Goal: Information Seeking & Learning: Learn about a topic

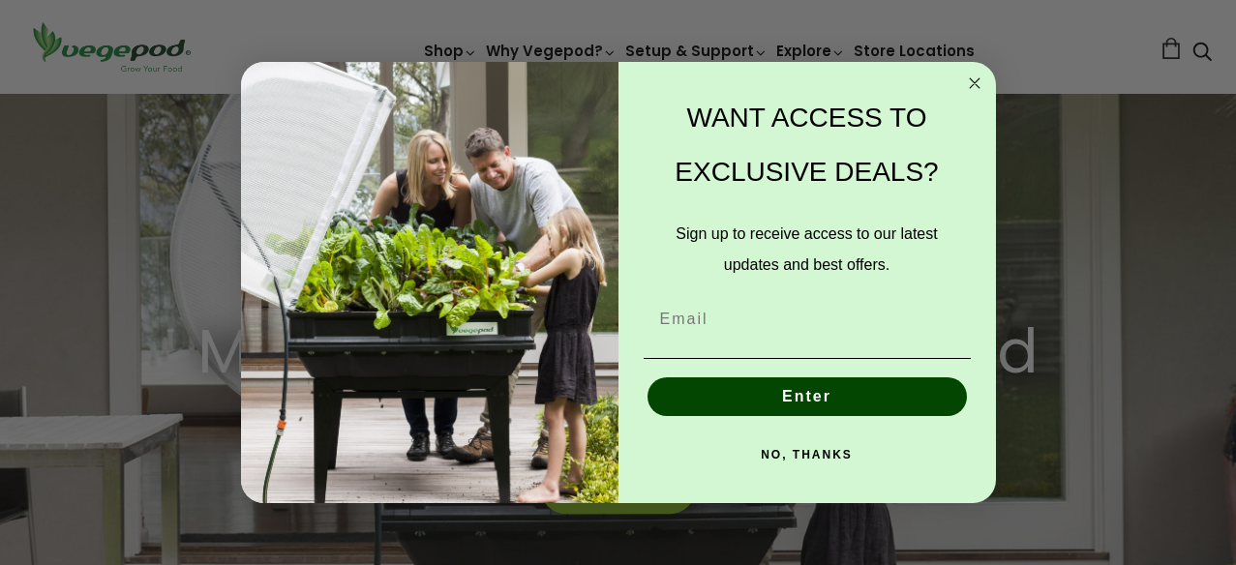
scroll to position [0, 293]
click at [827, 449] on button "NO, THANKS" at bounding box center [806, 454] width 327 height 39
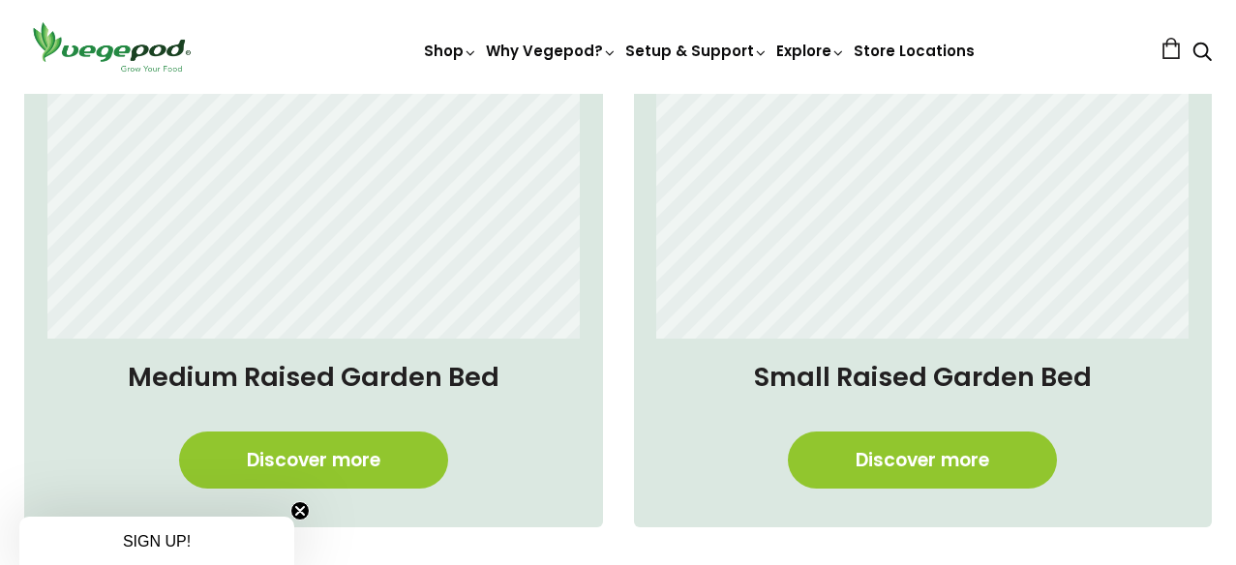
scroll to position [1494, 0]
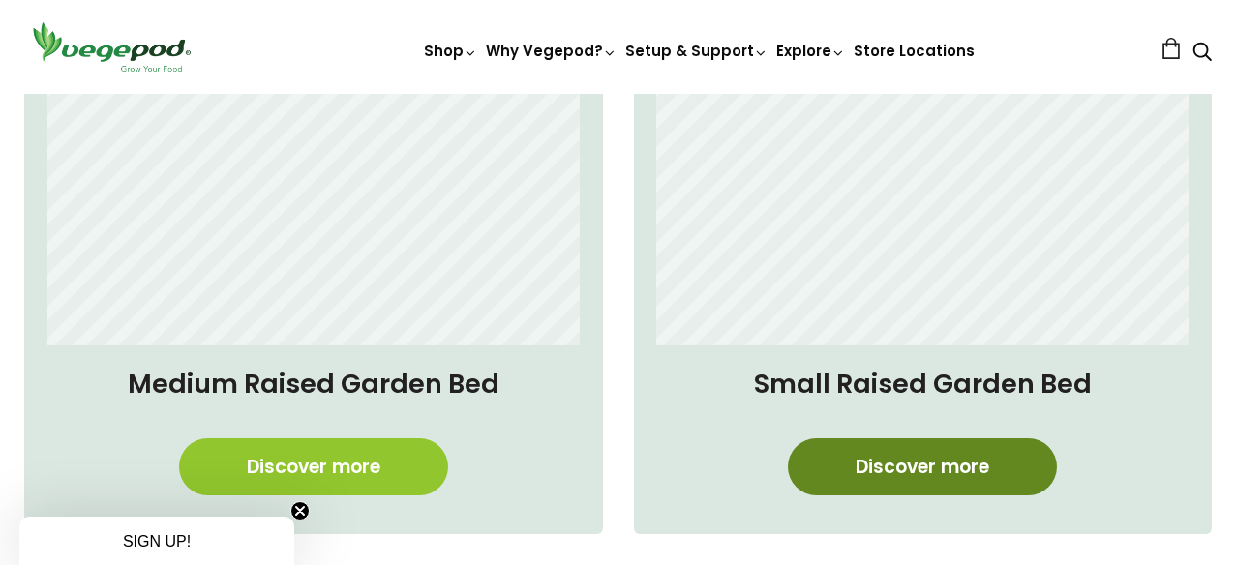
click at [923, 467] on link "Discover more" at bounding box center [922, 466] width 269 height 57
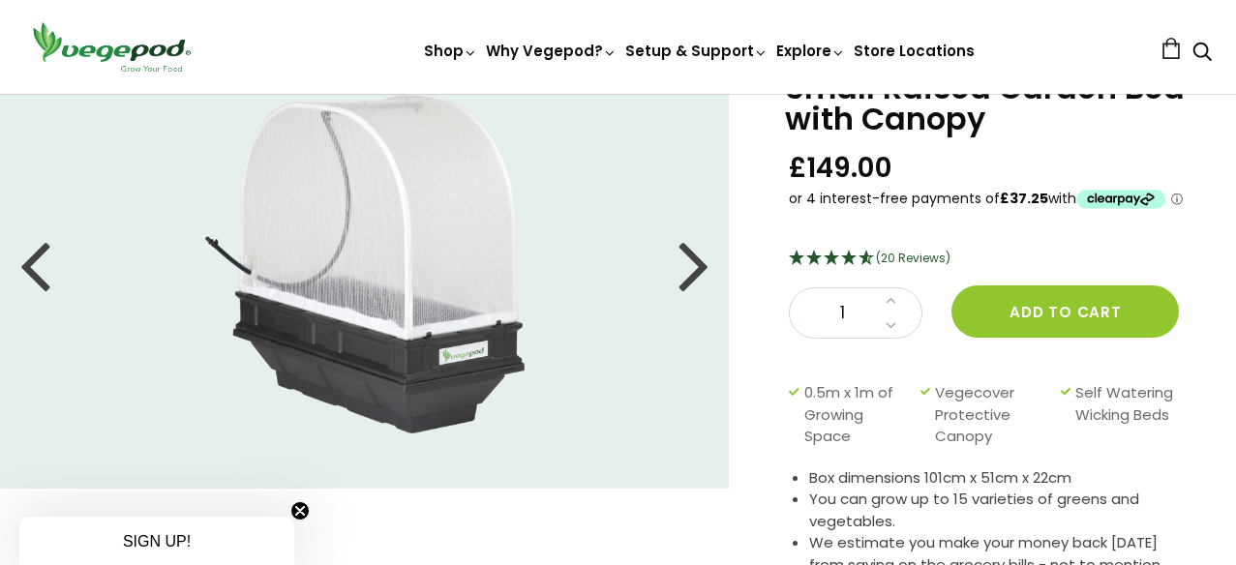
scroll to position [101, 0]
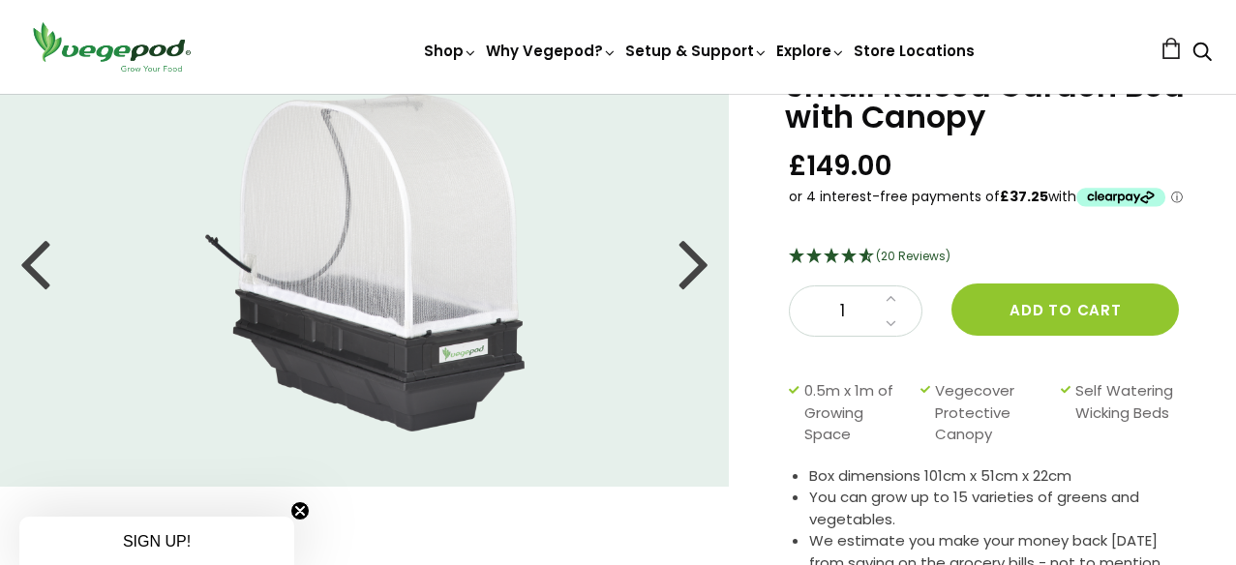
click at [701, 275] on div at bounding box center [693, 262] width 31 height 87
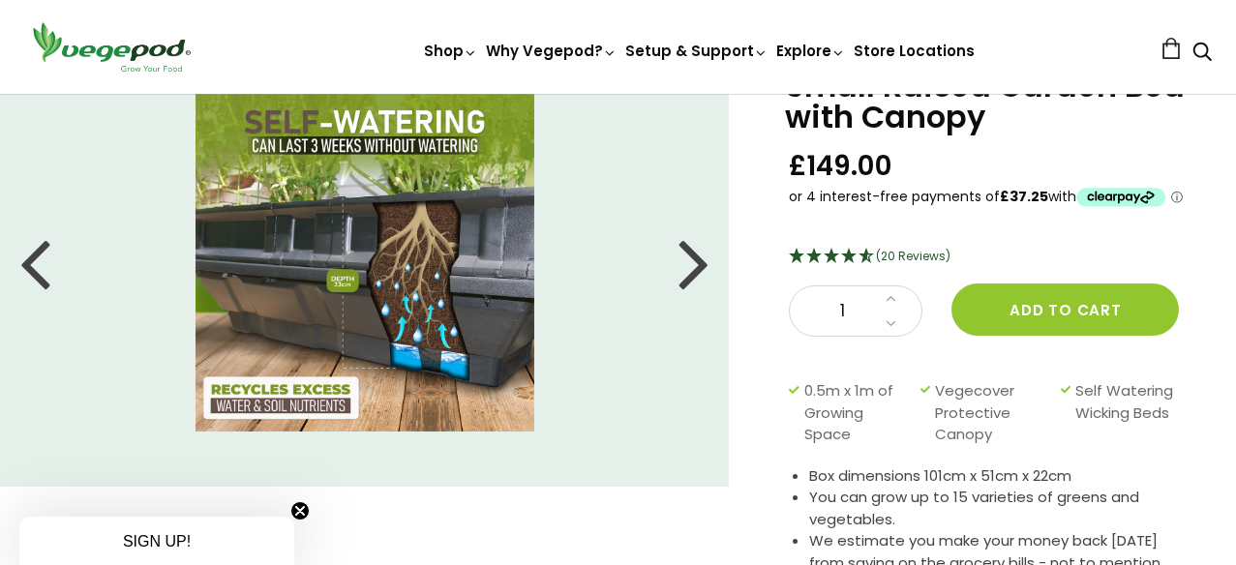
click at [701, 275] on div at bounding box center [693, 262] width 31 height 87
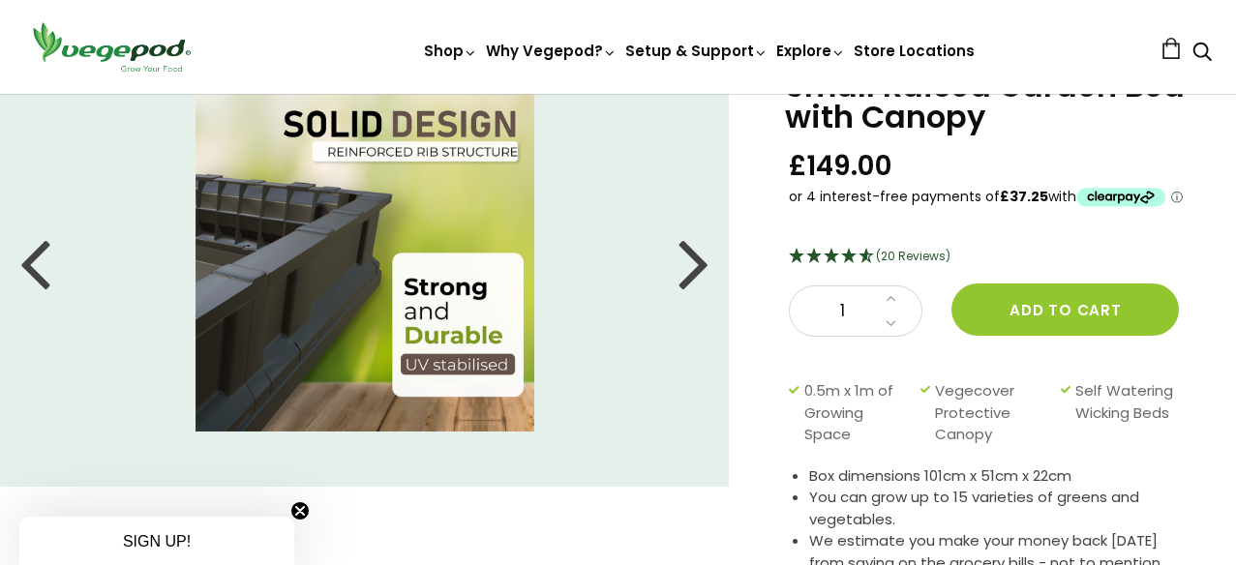
click at [701, 275] on div at bounding box center [693, 262] width 31 height 87
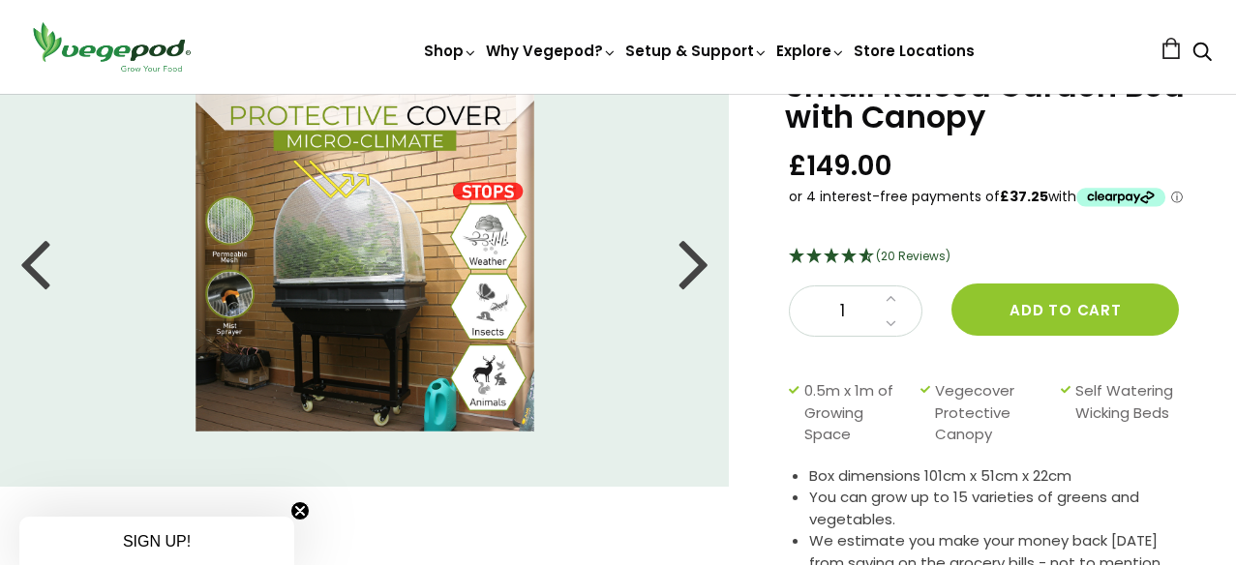
click at [701, 275] on div at bounding box center [693, 262] width 31 height 87
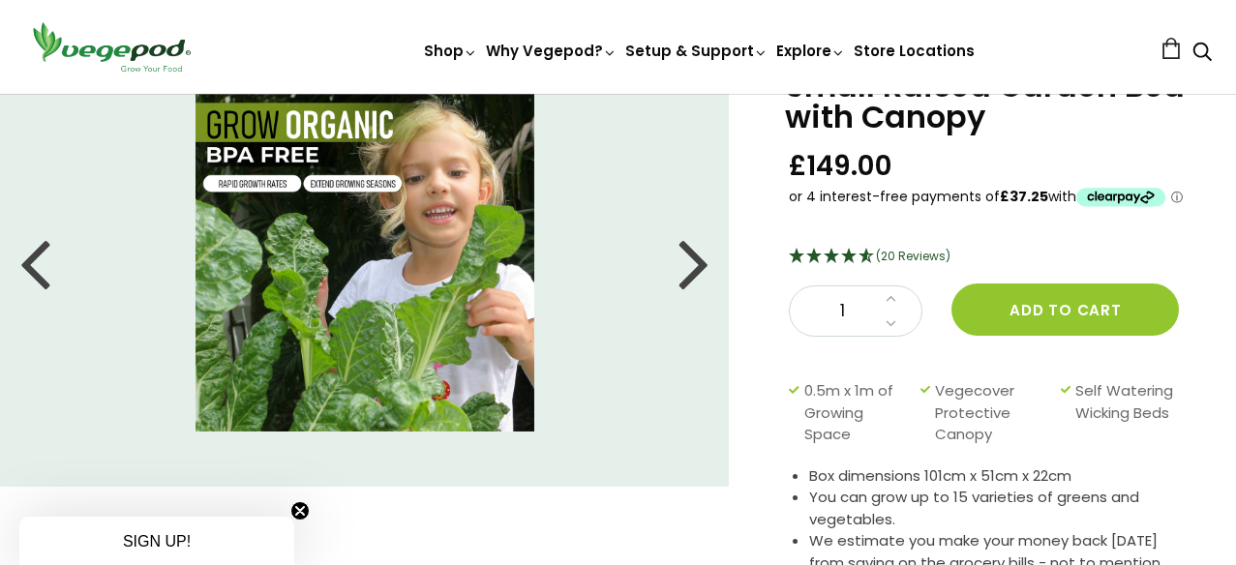
click at [701, 275] on div at bounding box center [693, 262] width 31 height 87
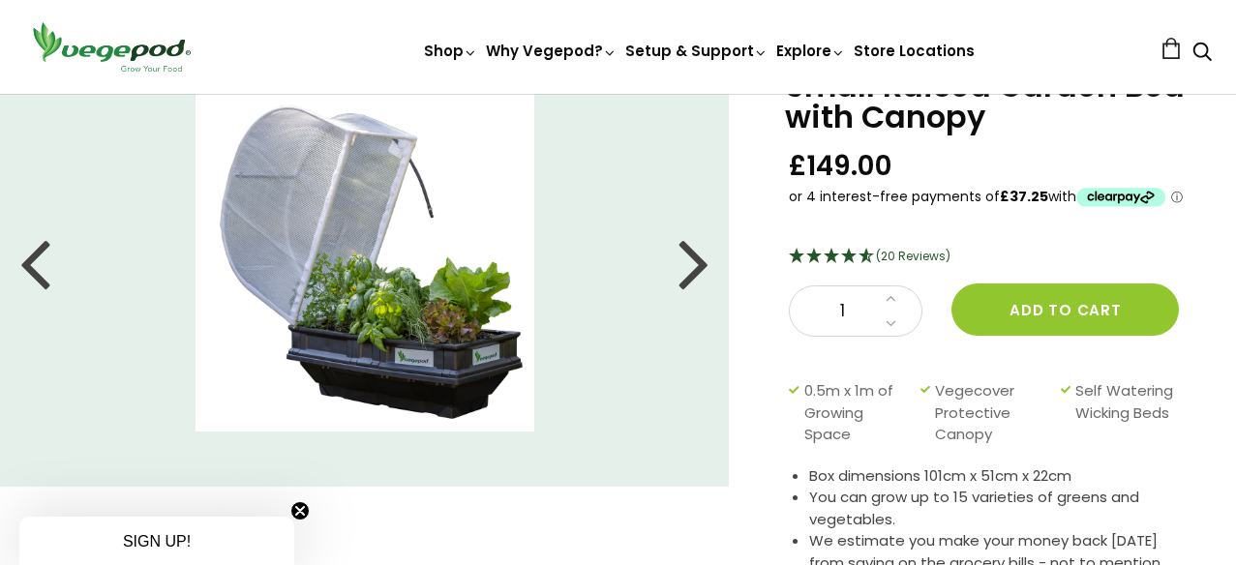
click at [701, 275] on div at bounding box center [693, 262] width 31 height 87
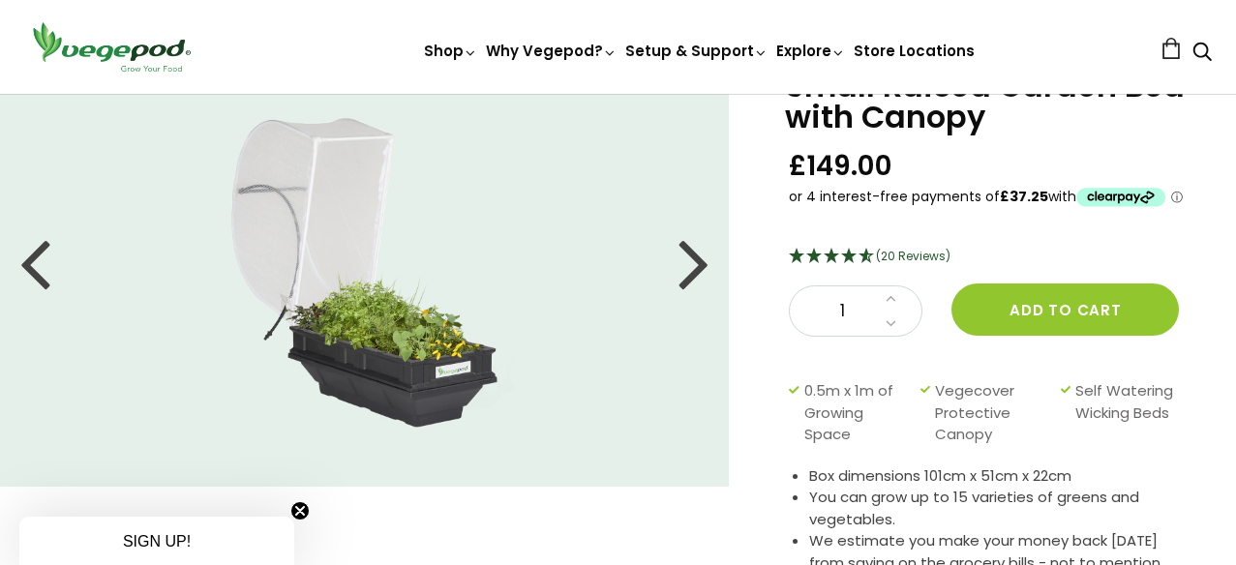
click at [701, 275] on div at bounding box center [693, 262] width 31 height 87
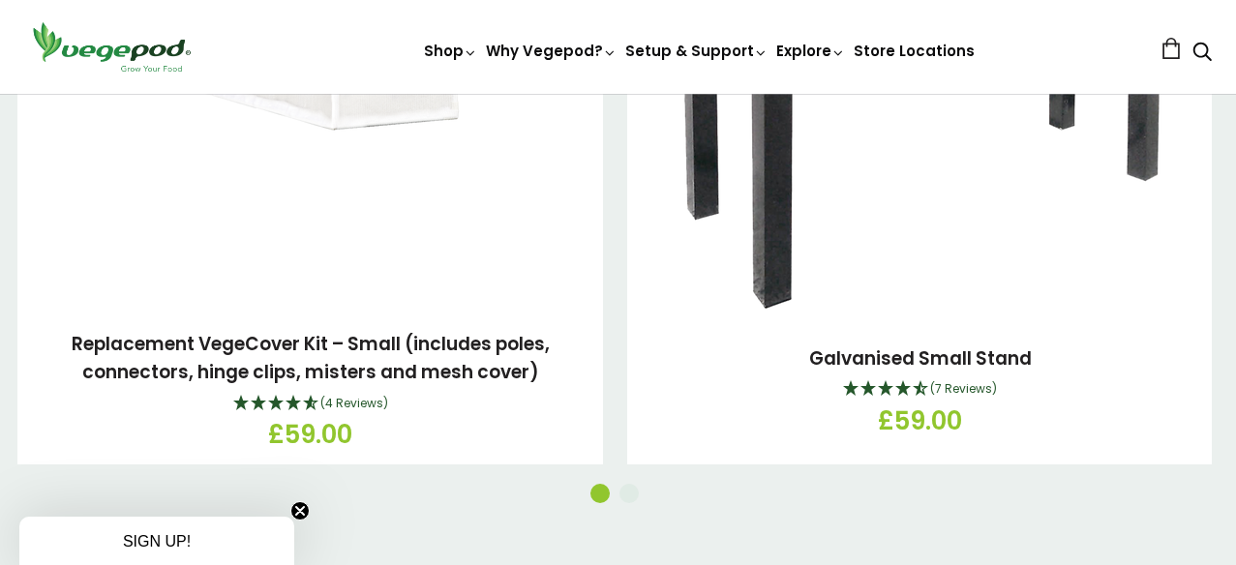
scroll to position [3090, 0]
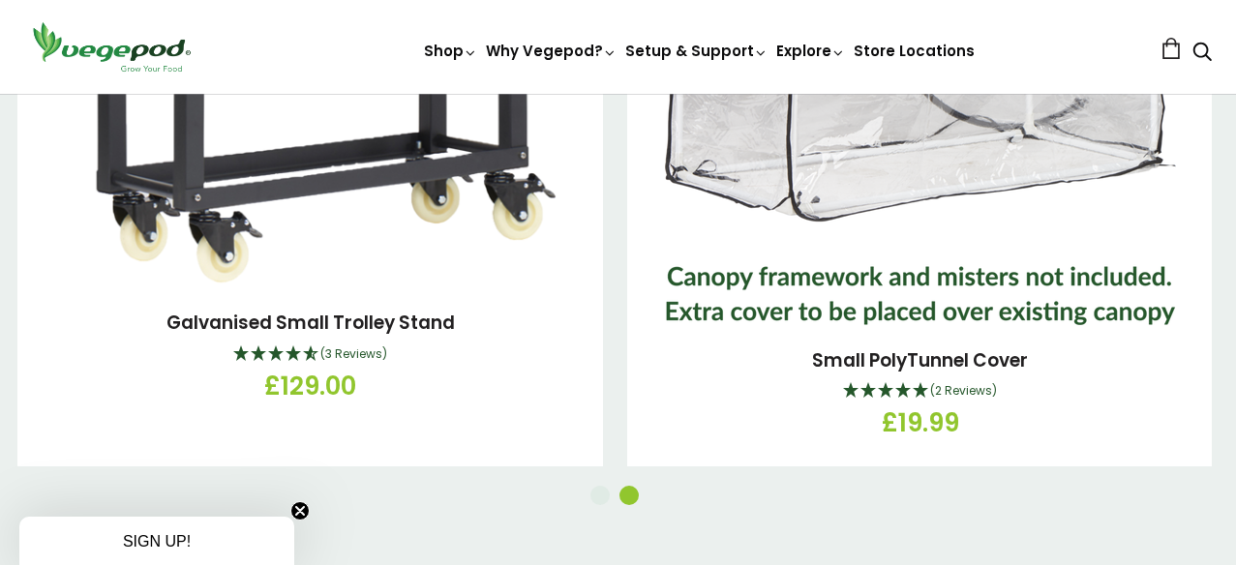
click at [632, 486] on button "2" at bounding box center [628, 495] width 19 height 19
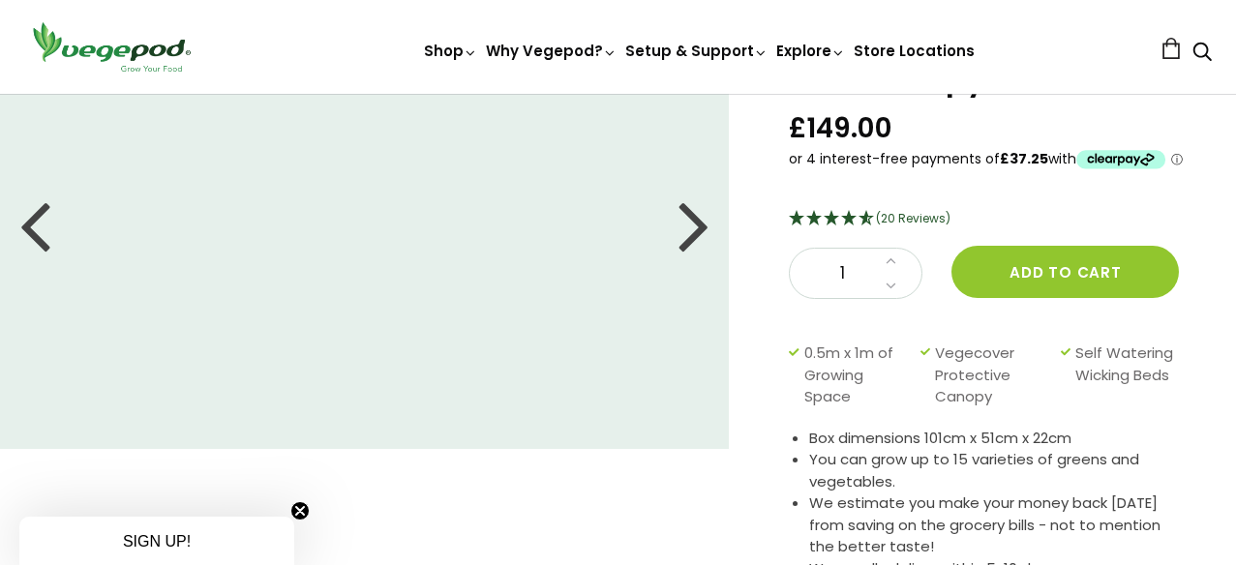
scroll to position [0, 0]
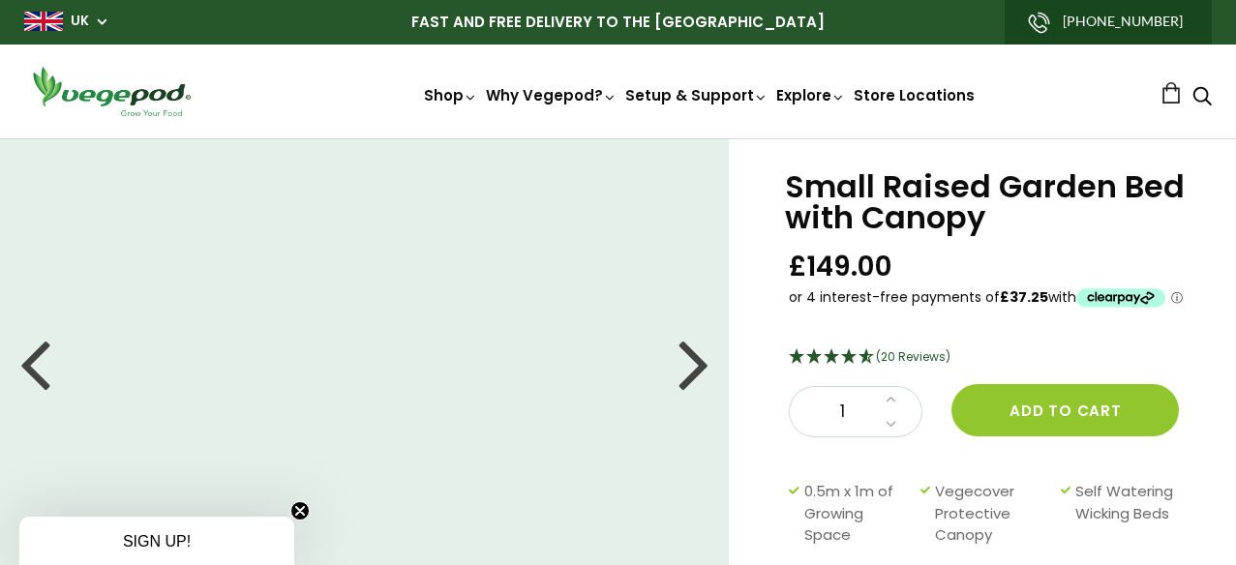
click at [126, 91] on img at bounding box center [111, 91] width 174 height 55
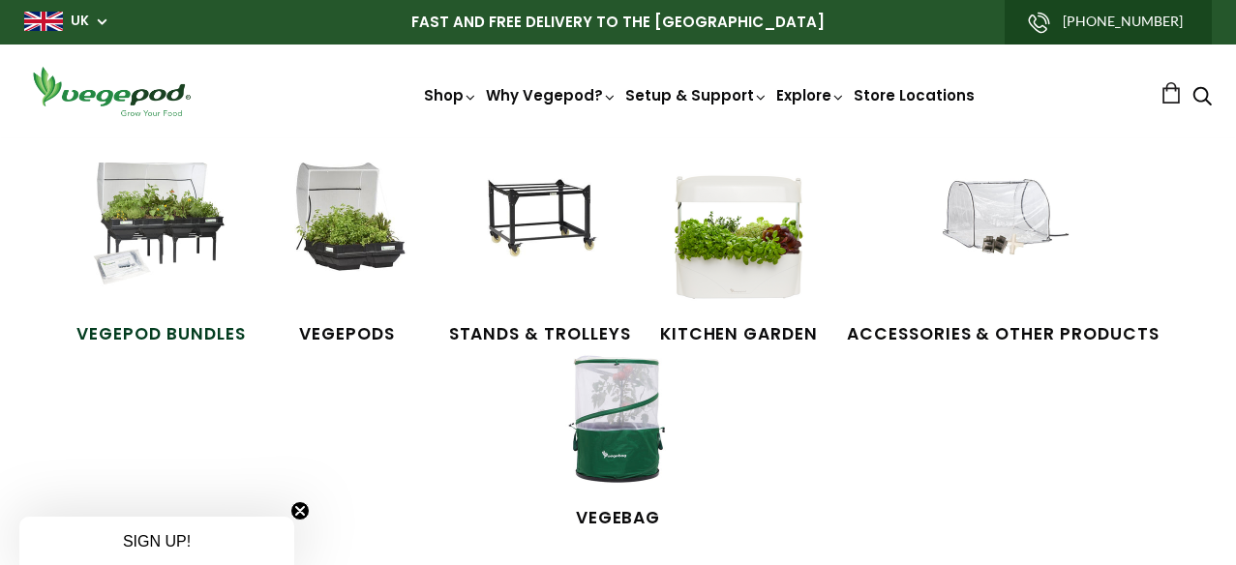
click at [155, 227] on img at bounding box center [160, 235] width 145 height 145
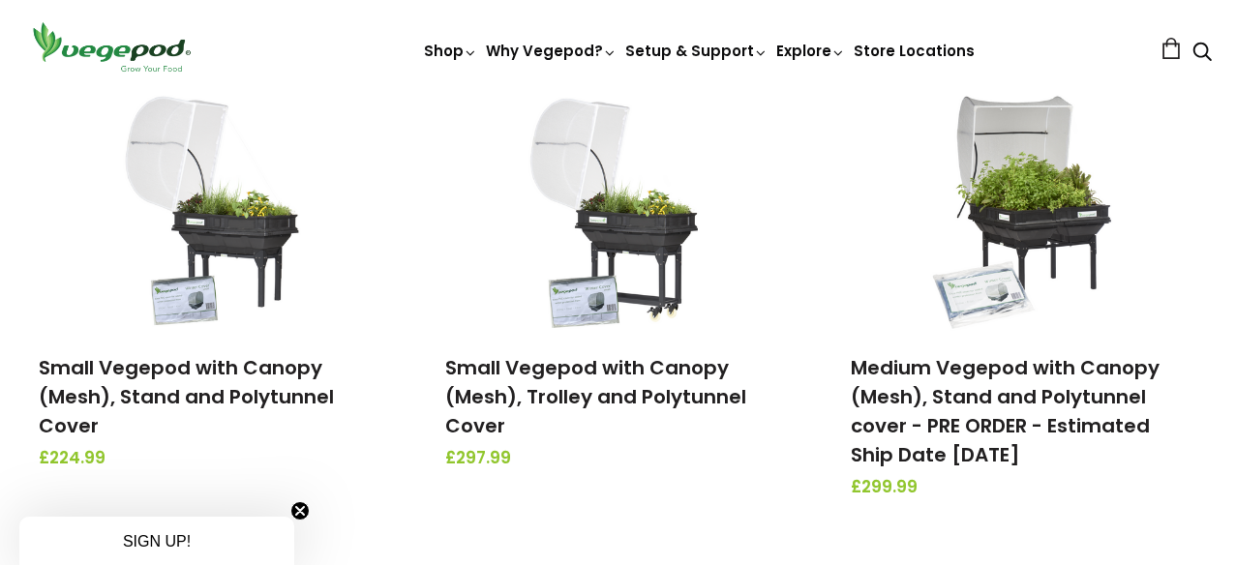
scroll to position [273, 0]
